Goal: Navigation & Orientation: Find specific page/section

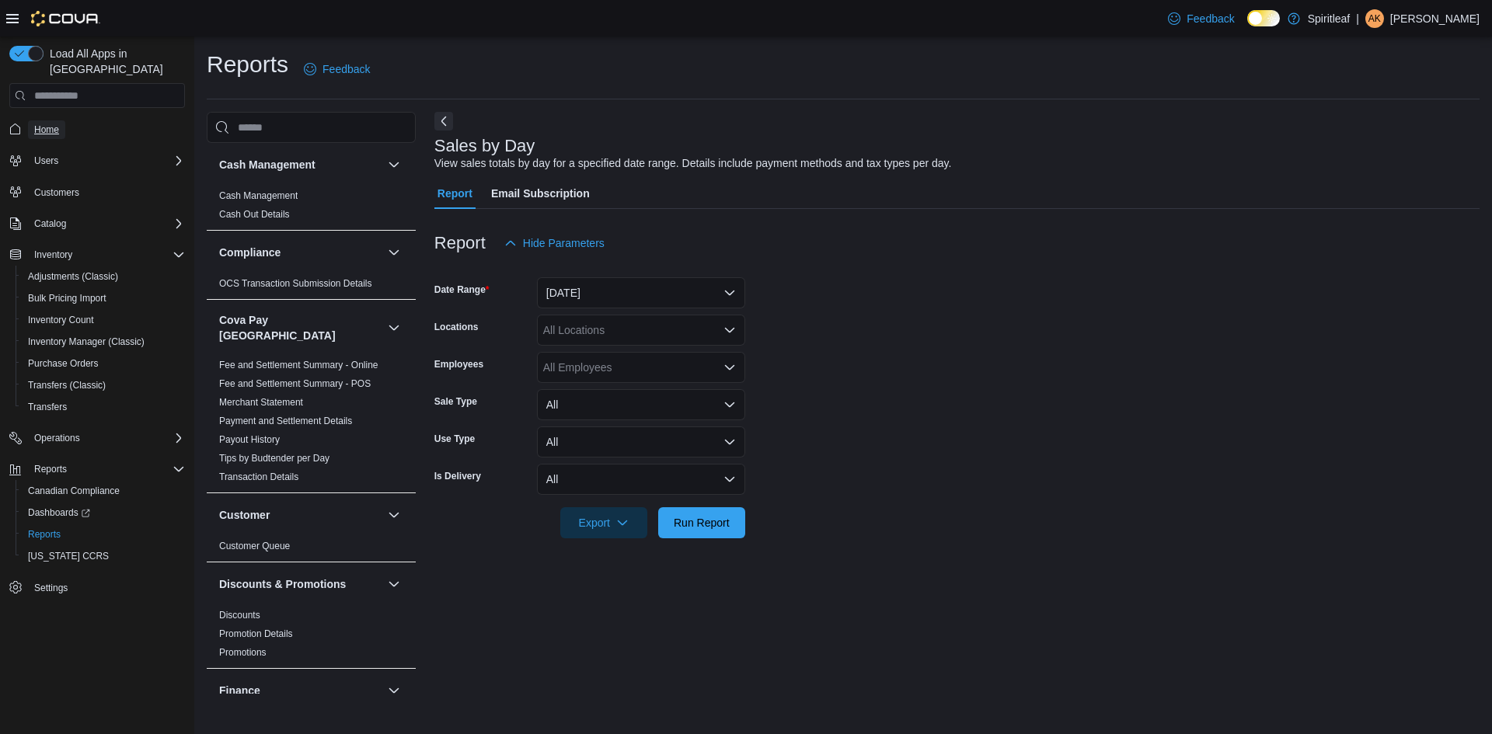
click at [41, 124] on span "Home" at bounding box center [46, 130] width 25 height 12
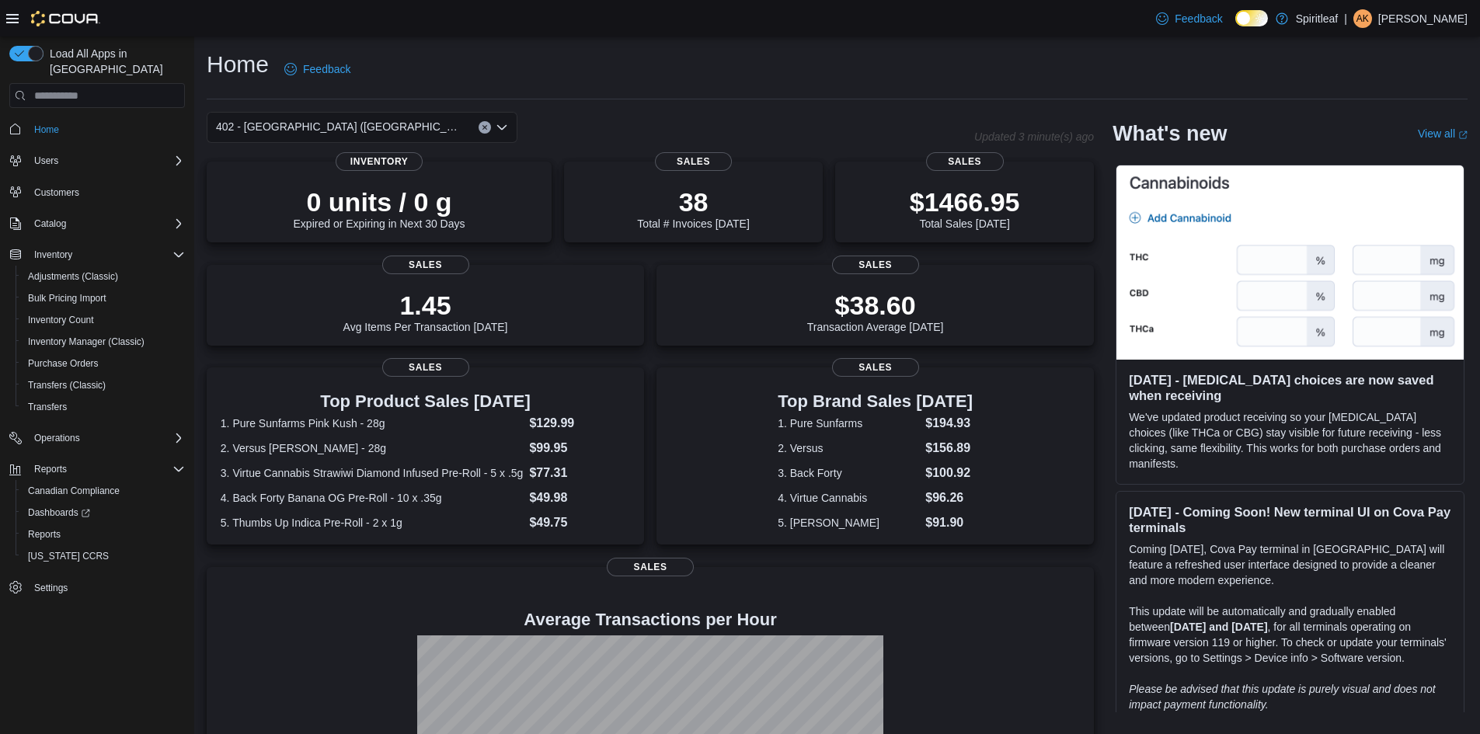
click at [479, 123] on div "402 - [GEOGRAPHIC_DATA] ([GEOGRAPHIC_DATA])" at bounding box center [362, 127] width 311 height 31
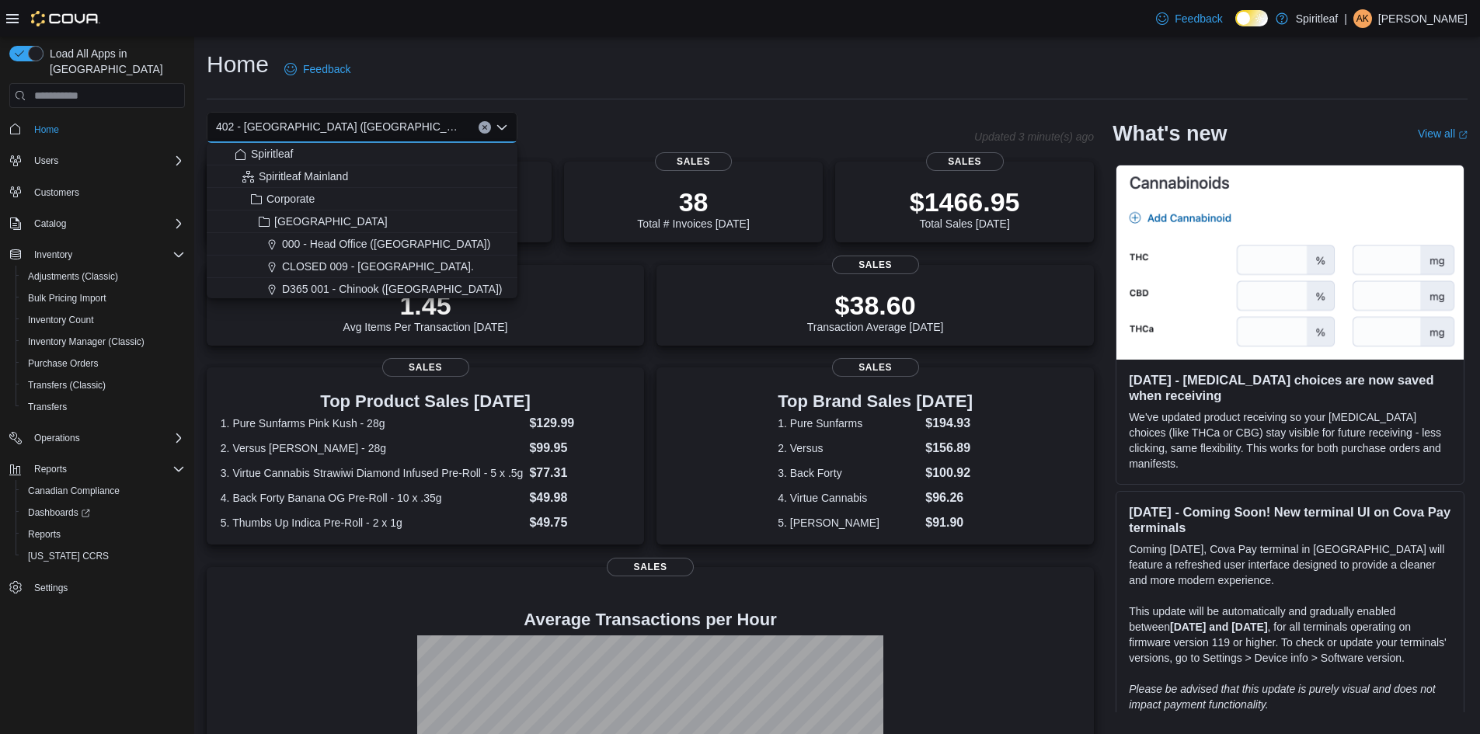
click at [483, 125] on icon "Clear input" at bounding box center [485, 127] width 6 height 6
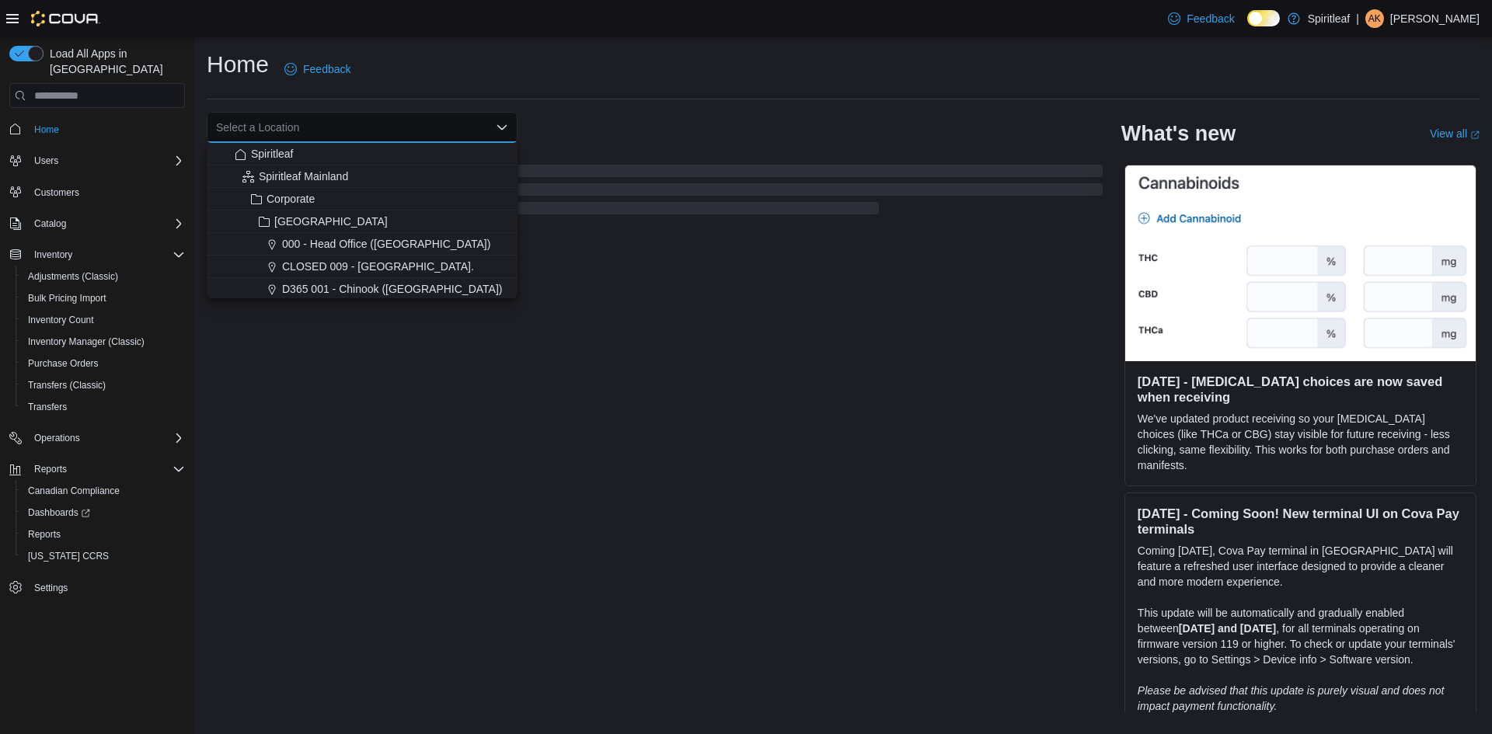
click at [872, 71] on div "Home Feedback" at bounding box center [843, 69] width 1273 height 40
